Goal: Book appointment/travel/reservation

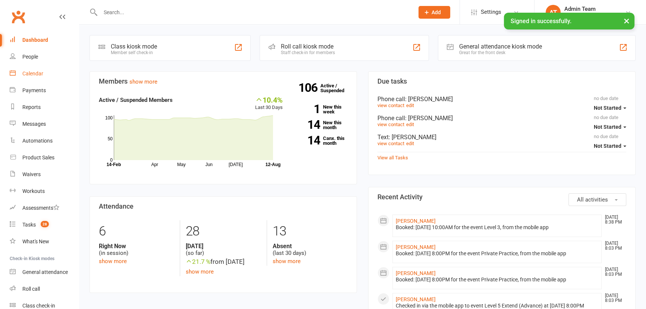
click at [39, 66] on link "Calendar" at bounding box center [44, 73] width 69 height 17
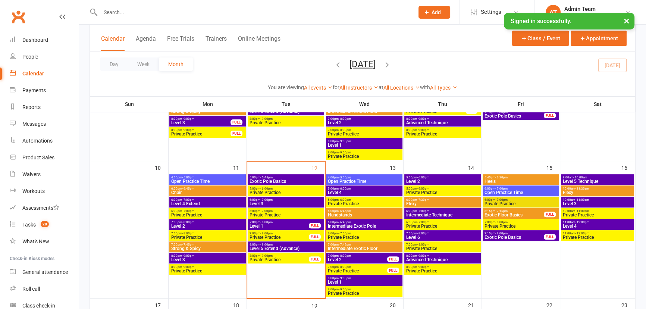
click at [309, 246] on span "Level 5 Extend (Advance)" at bounding box center [285, 248] width 73 height 4
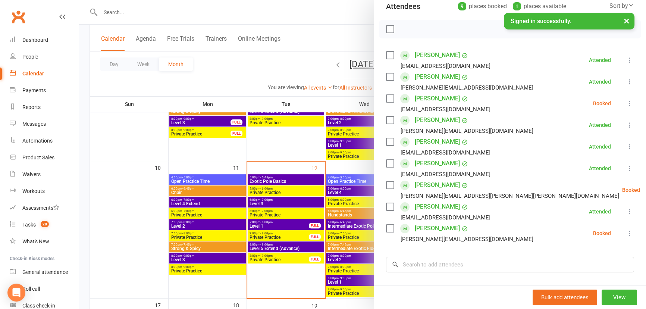
scroll to position [101, 0]
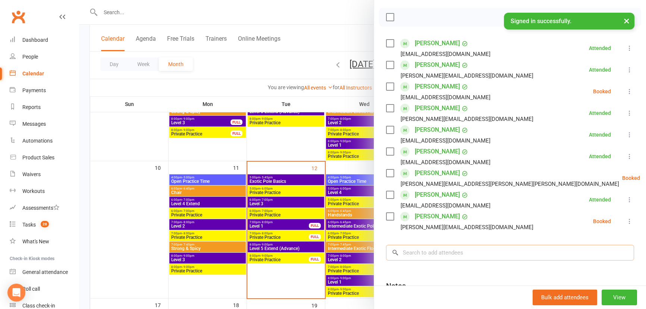
click at [450, 251] on input "search" at bounding box center [510, 253] width 248 height 16
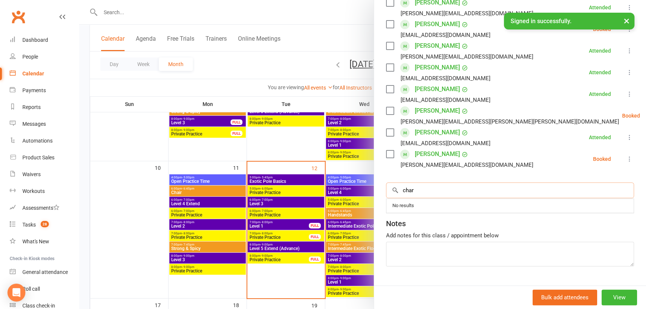
scroll to position [169, 0]
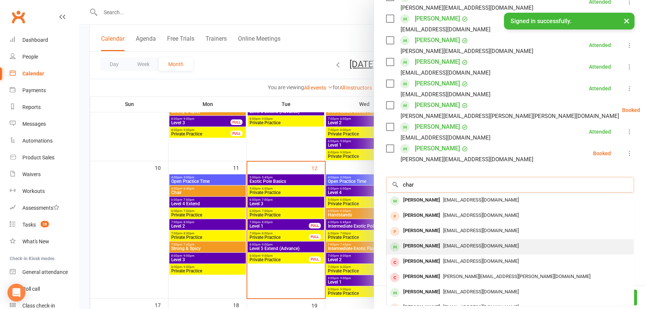
type input "char"
click at [478, 240] on div "[EMAIL_ADDRESS][DOMAIN_NAME]" at bounding box center [509, 245] width 241 height 11
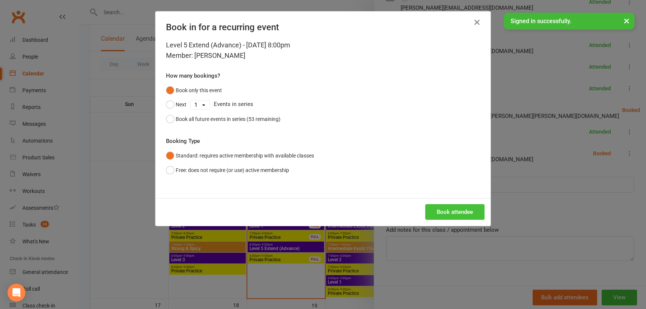
click at [447, 216] on button "Book attendee" at bounding box center [454, 212] width 59 height 16
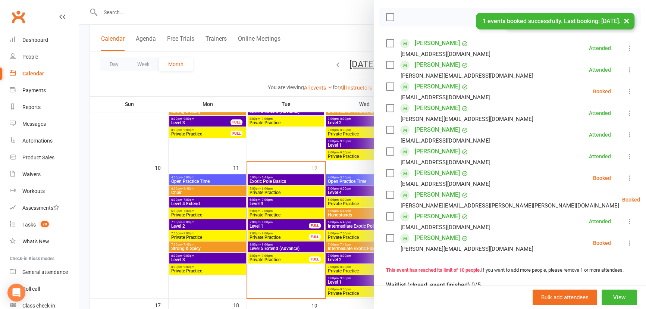
scroll to position [67, 0]
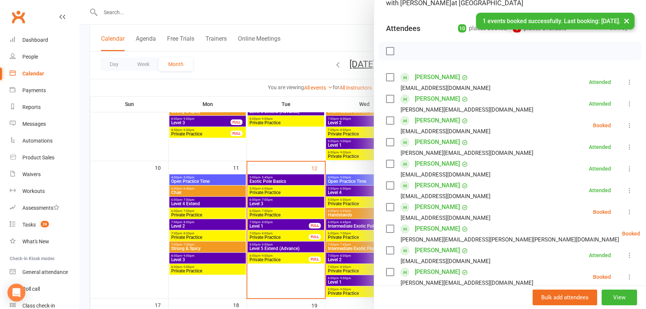
click at [388, 50] on label at bounding box center [389, 50] width 7 height 7
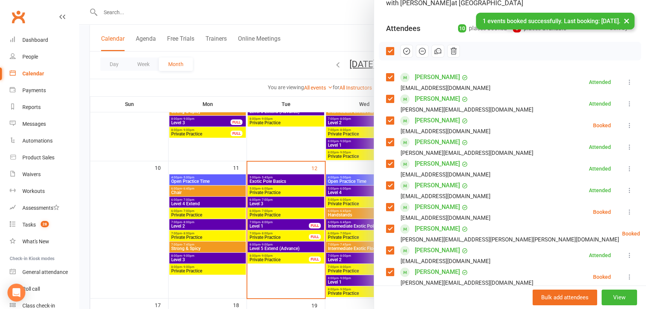
click at [403, 52] on icon "button" at bounding box center [406, 51] width 8 height 8
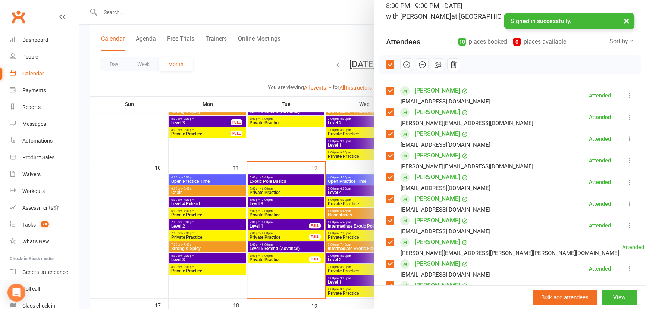
scroll to position [34, 0]
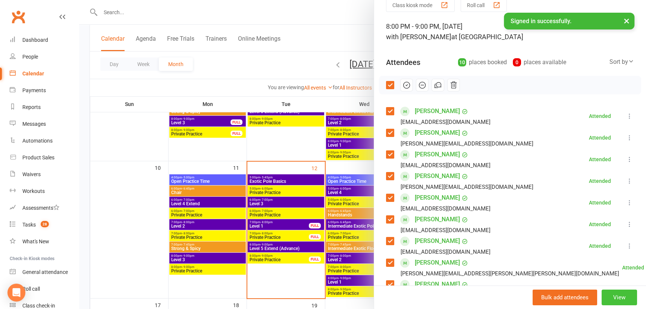
click at [605, 296] on button "View" at bounding box center [618, 297] width 35 height 16
